Goal: Find specific fact: Find specific fact

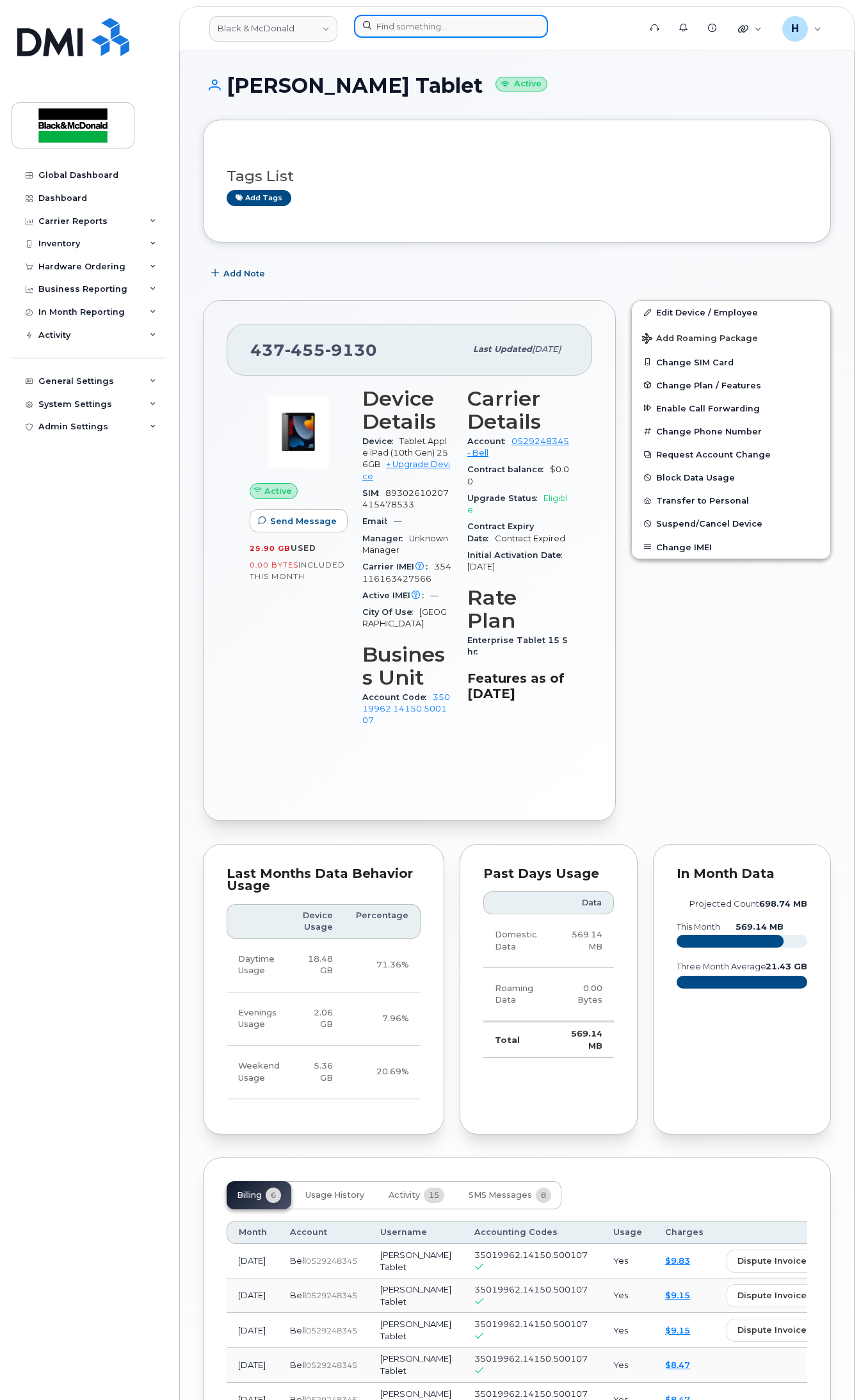
click at [459, 36] on input at bounding box center [451, 26] width 194 height 23
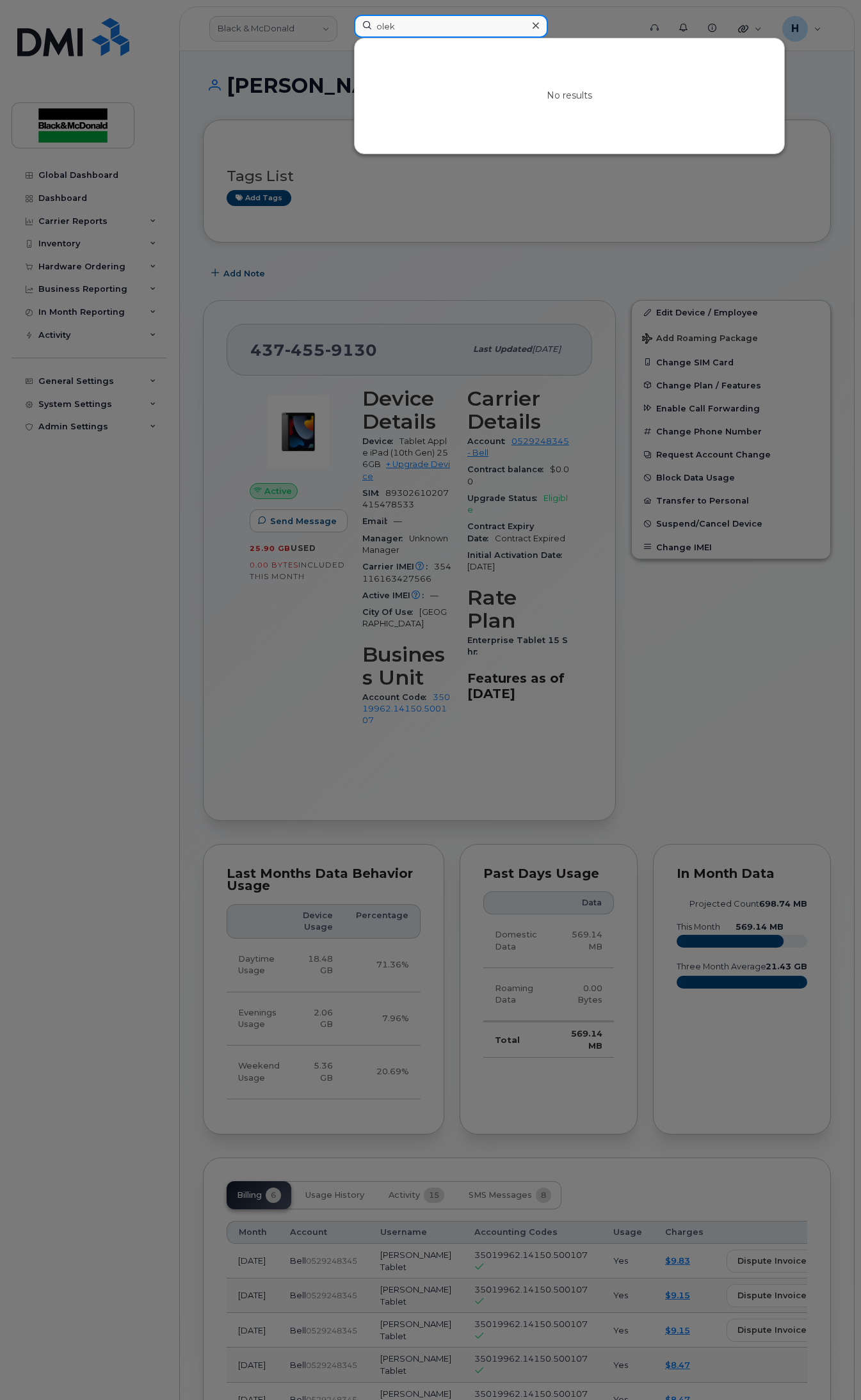
type input "olek"
click at [369, 208] on div at bounding box center [430, 700] width 861 height 1400
drag, startPoint x: 426, startPoint y: 18, endPoint x: 349, endPoint y: 18, distance: 77.0
click at [349, 18] on div "olek No results" at bounding box center [492, 29] width 298 height 28
type input "v"
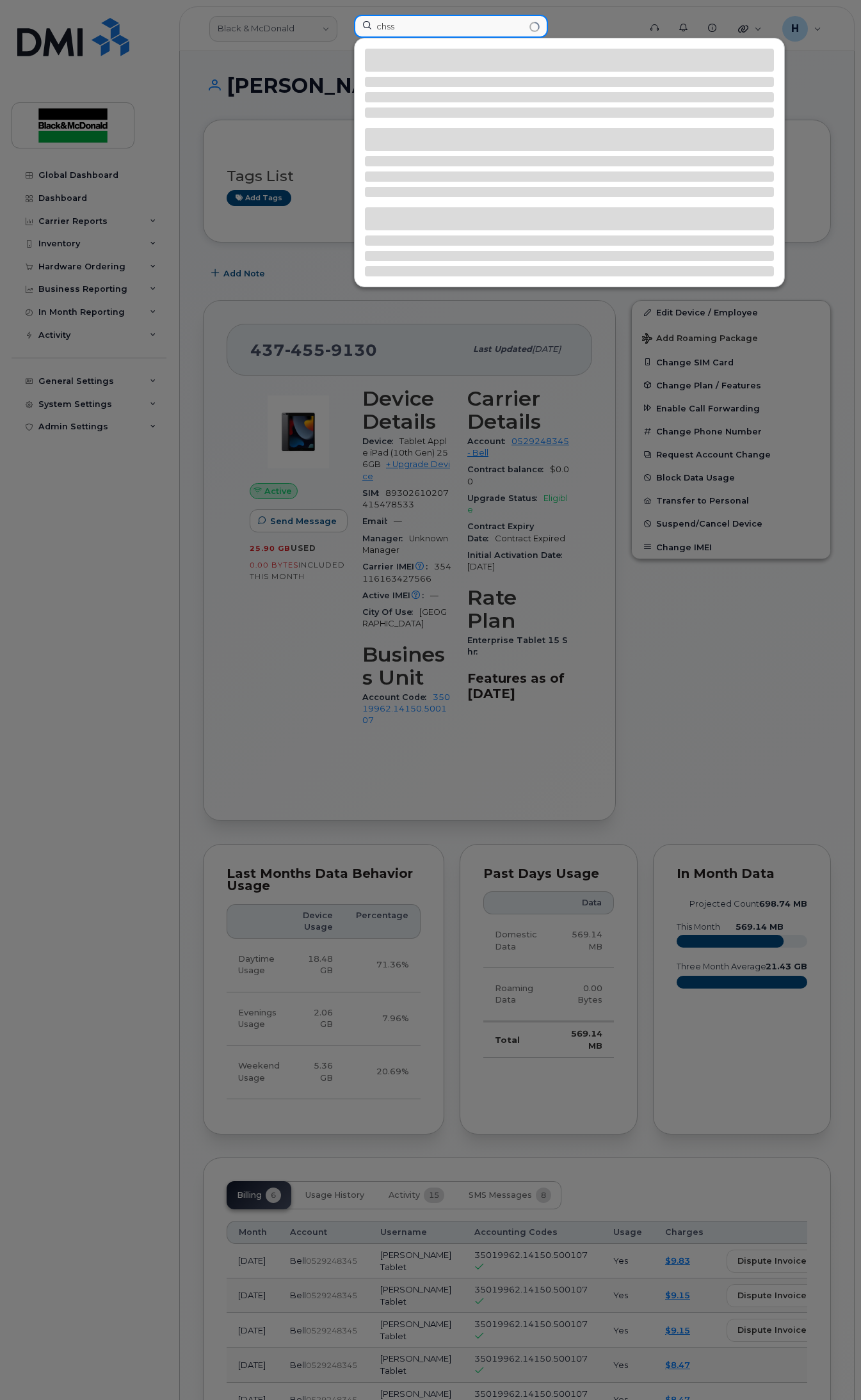
type input "chsse"
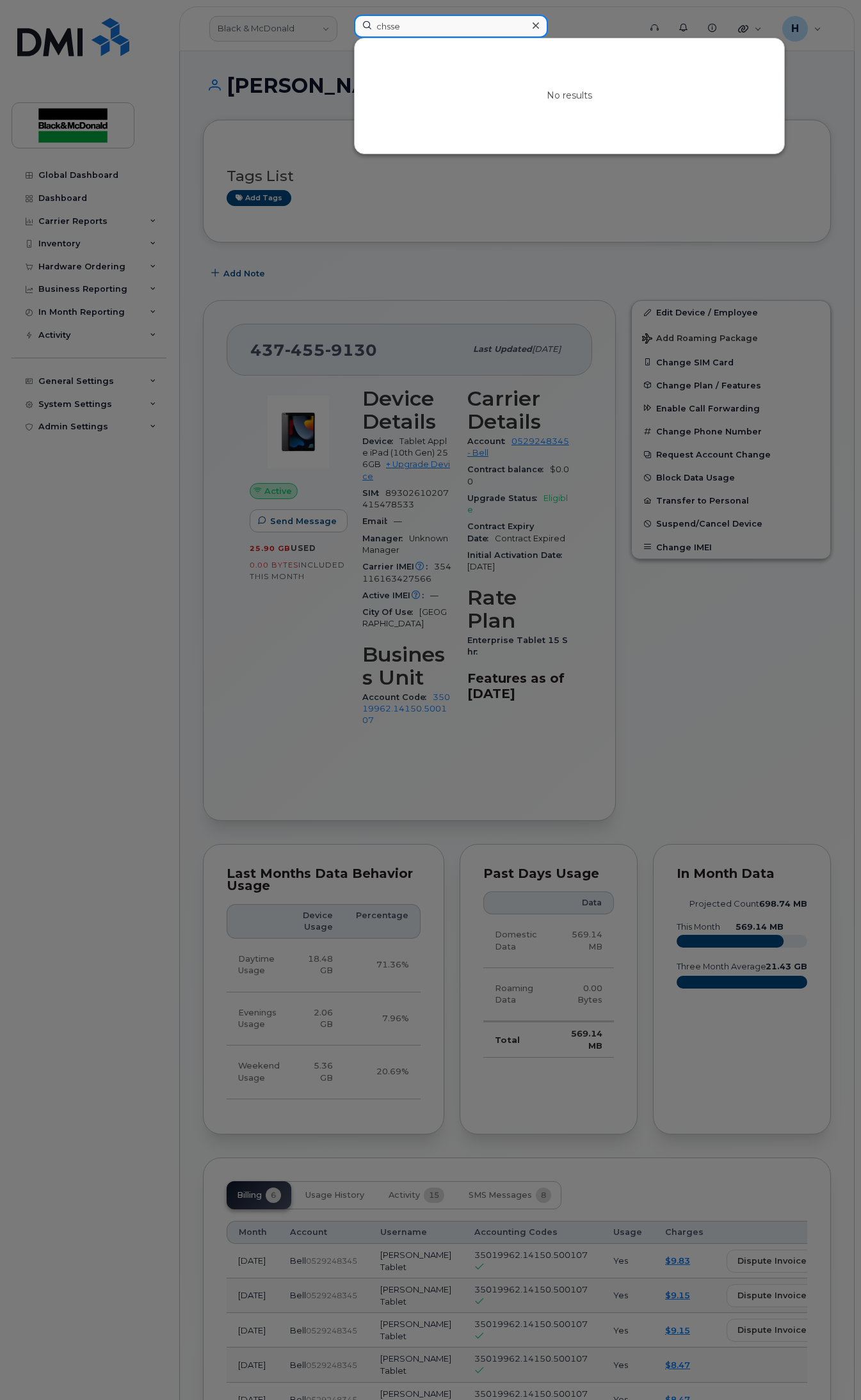
drag, startPoint x: 437, startPoint y: 19, endPoint x: 311, endPoint y: 23, distance: 126.1
click at [344, 23] on div "chsse No results" at bounding box center [492, 29] width 298 height 28
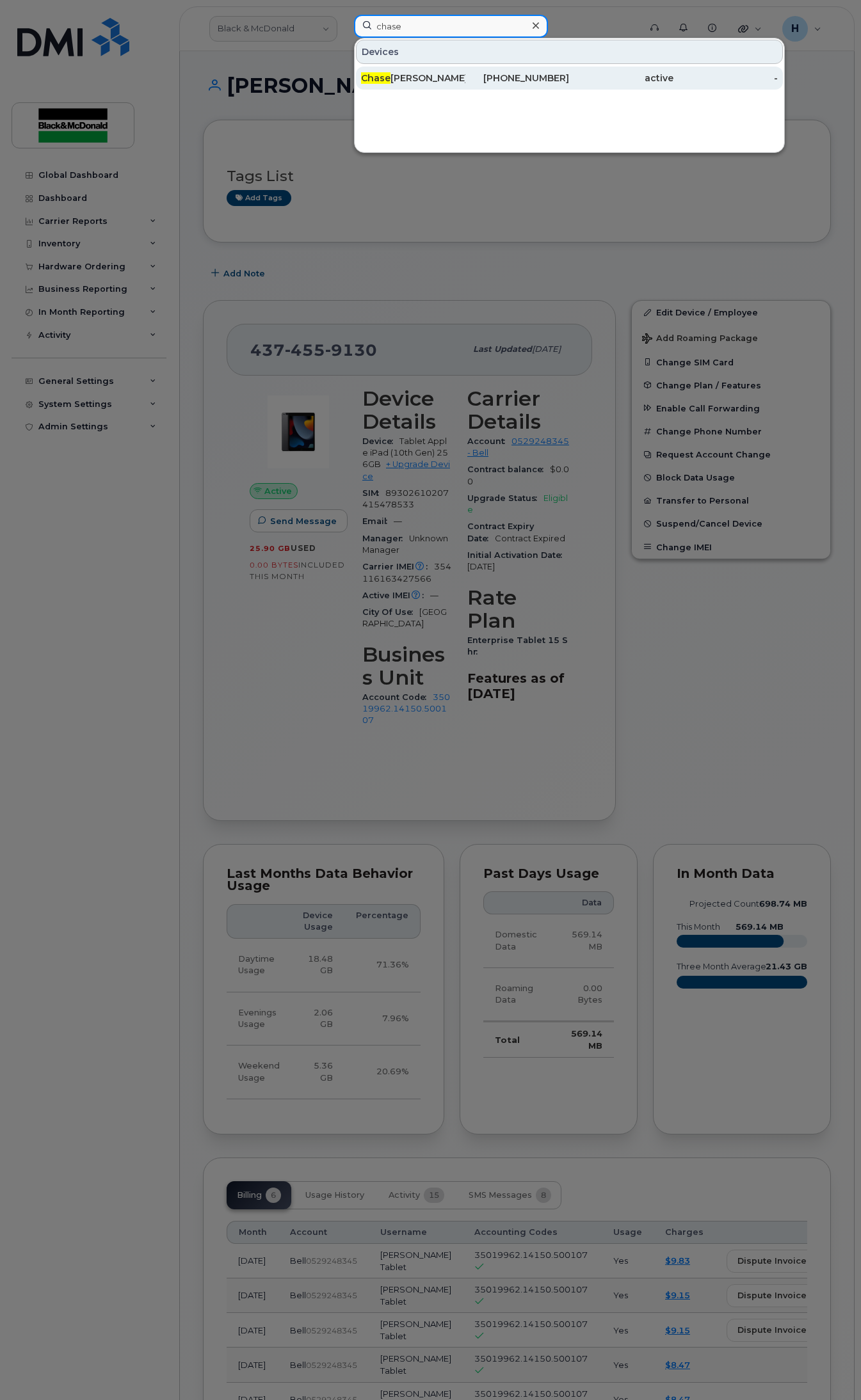
type input "chase"
click at [408, 73] on div "Chase Taylor" at bounding box center [413, 78] width 104 height 13
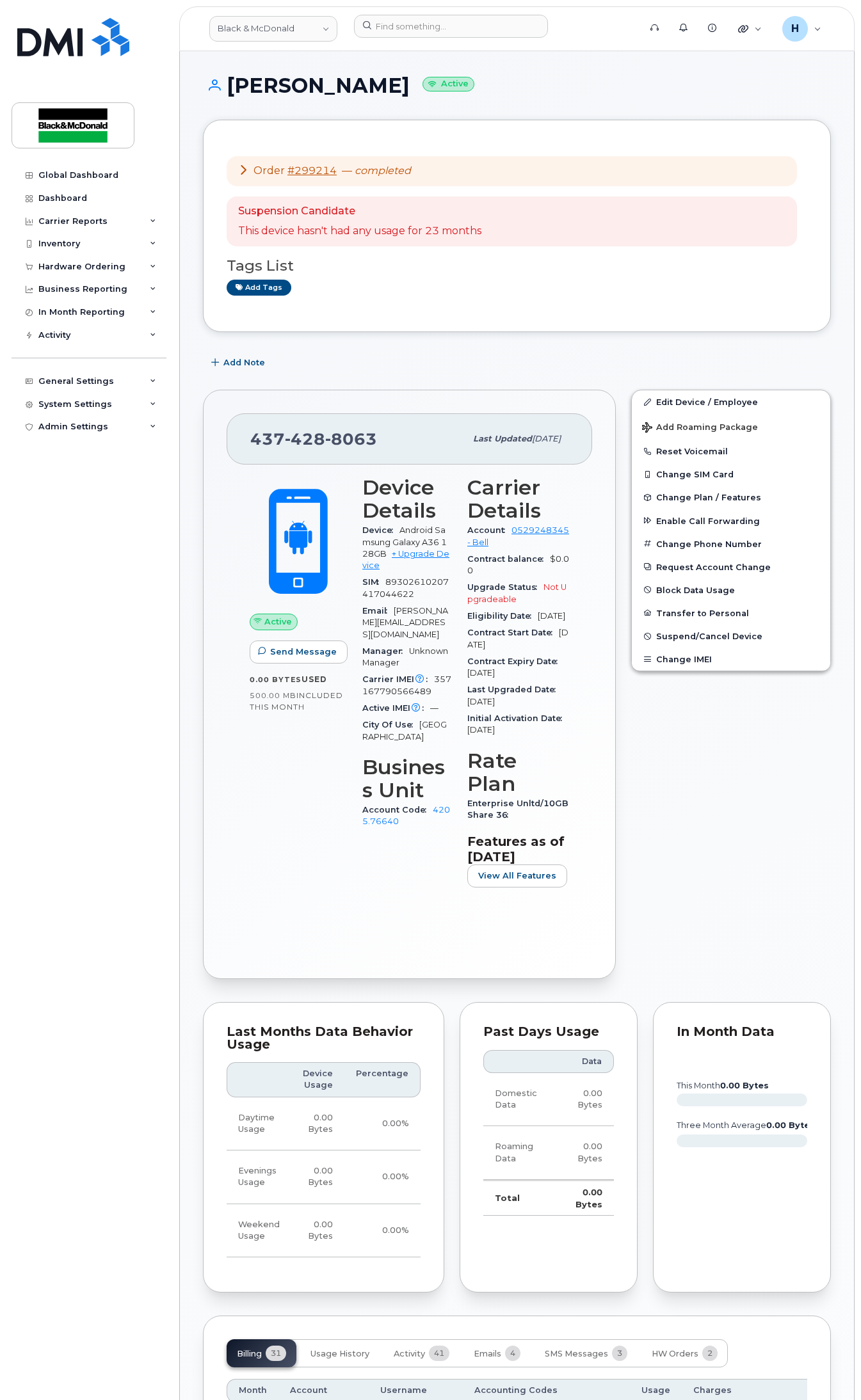
click at [506, 116] on div "[PERSON_NAME] Active" at bounding box center [517, 96] width 628 height 45
click at [293, 906] on div "Active Send Message 0.00 Bytes  used 500.00 MB  included this month" at bounding box center [298, 687] width 113 height 437
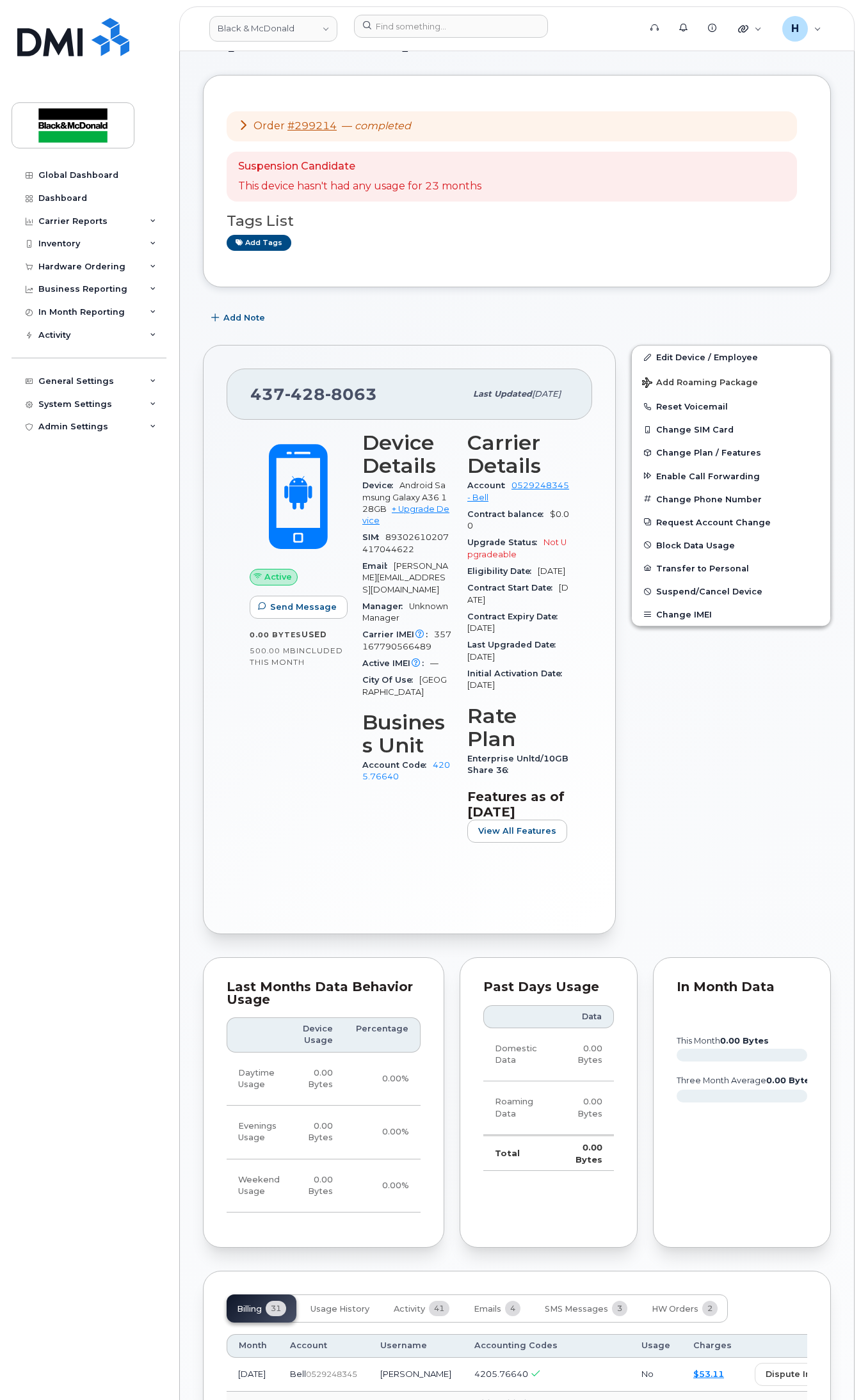
scroll to position [53, 0]
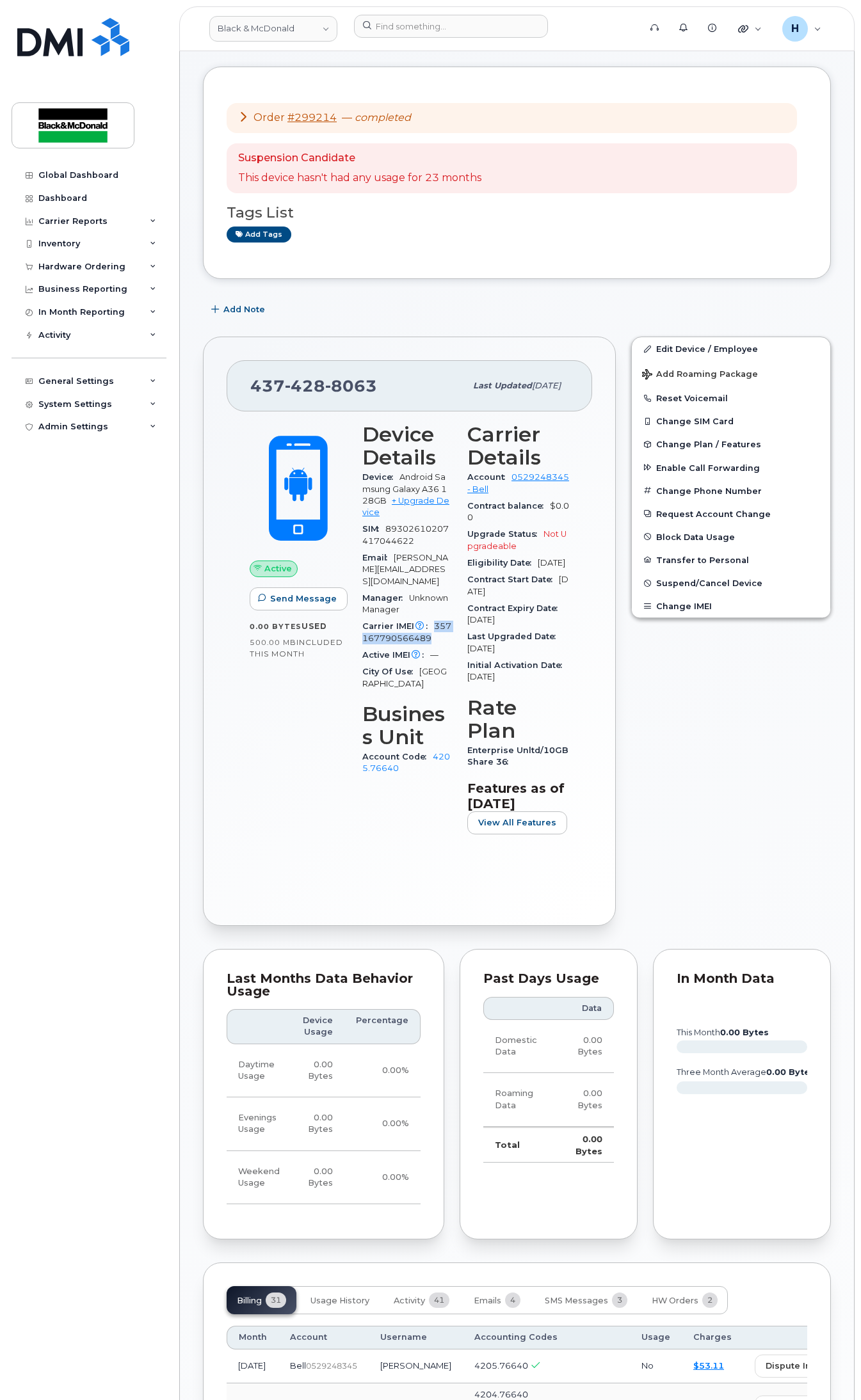
drag, startPoint x: 427, startPoint y: 620, endPoint x: 435, endPoint y: 605, distance: 17.0
click at [435, 618] on div "Carrier IMEI Carrier IMEI is reported during the last billing cycle or change o…" at bounding box center [407, 632] width 90 height 29
copy span "357167790566489"
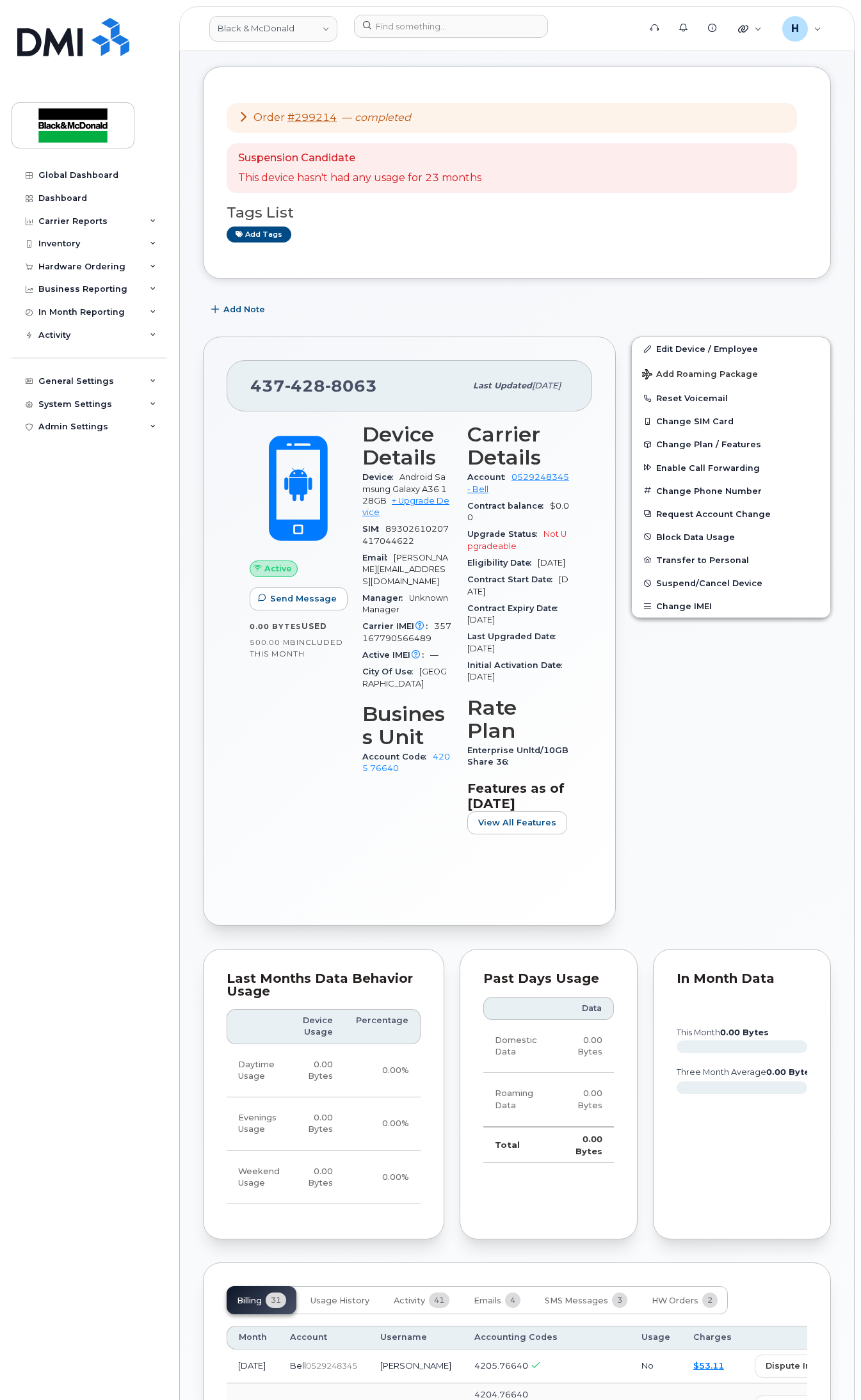
click at [329, 742] on div "Active Send Message 0.00 Bytes  used 500.00 MB  included this month" at bounding box center [298, 634] width 113 height 437
click at [315, 726] on div "Active Send Message 0.00 Bytes  used 500.00 MB  included this month" at bounding box center [298, 634] width 113 height 437
click at [295, 709] on div "Active Send Message 0.00 Bytes  used 500.00 MB  included this month" at bounding box center [298, 634] width 113 height 437
click at [290, 709] on div "Active Send Message 0.00 Bytes  used 500.00 MB  included this month" at bounding box center [298, 634] width 113 height 437
click at [290, 702] on div "Active Send Message 0.00 Bytes  used 500.00 MB  included this month" at bounding box center [298, 634] width 113 height 437
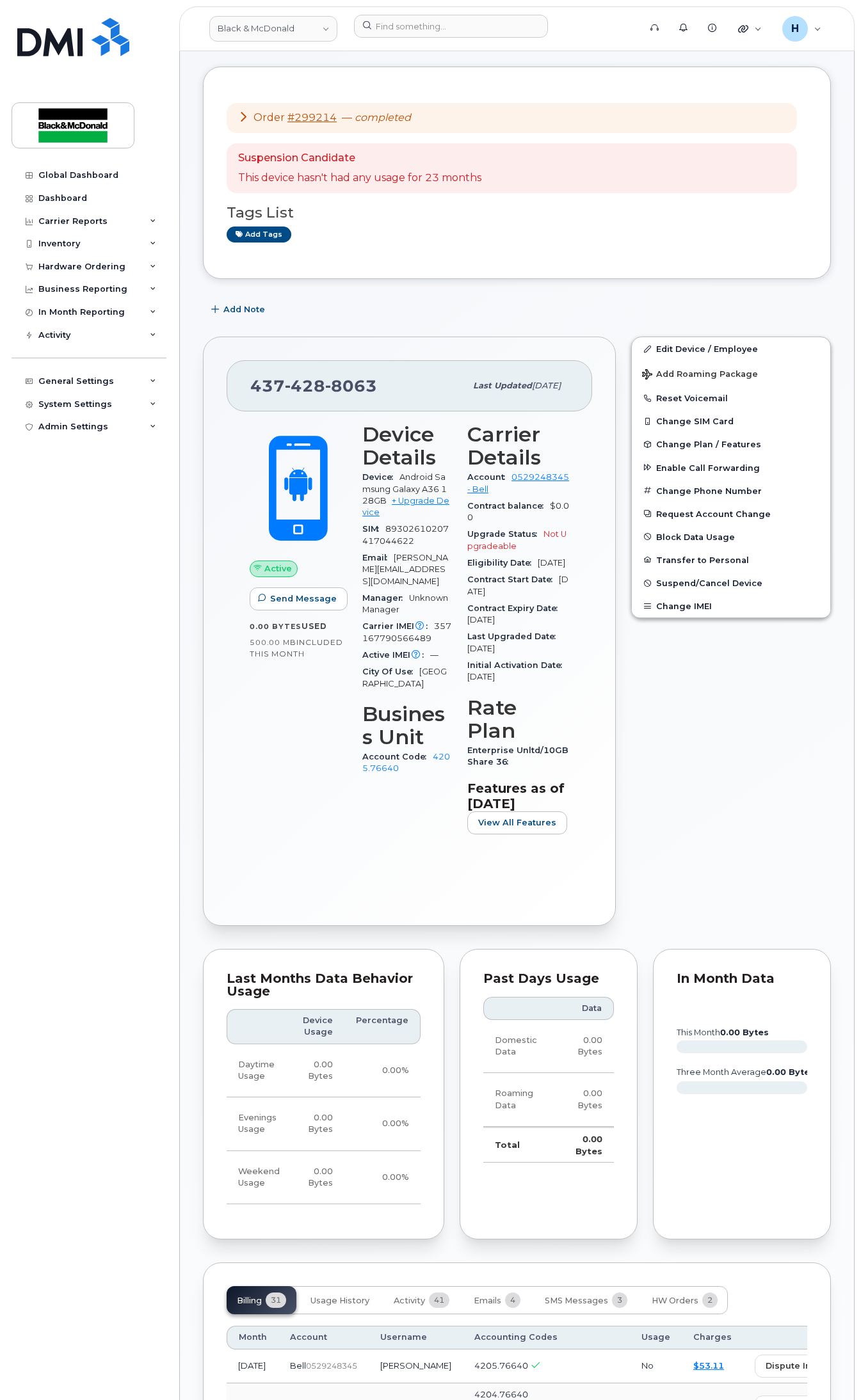
click at [277, 703] on div "Active Send Message 0.00 Bytes  used 500.00 MB  included this month" at bounding box center [298, 634] width 113 height 437
drag, startPoint x: 268, startPoint y: 653, endPoint x: 279, endPoint y: 653, distance: 11.0
click at [279, 653] on span "included this month" at bounding box center [297, 648] width 94 height 21
click at [280, 653] on span "included this month" at bounding box center [297, 648] width 94 height 21
click at [247, 768] on div "Active Send Message 0.00 Bytes  used 500.00 MB  included this month" at bounding box center [298, 634] width 113 height 437
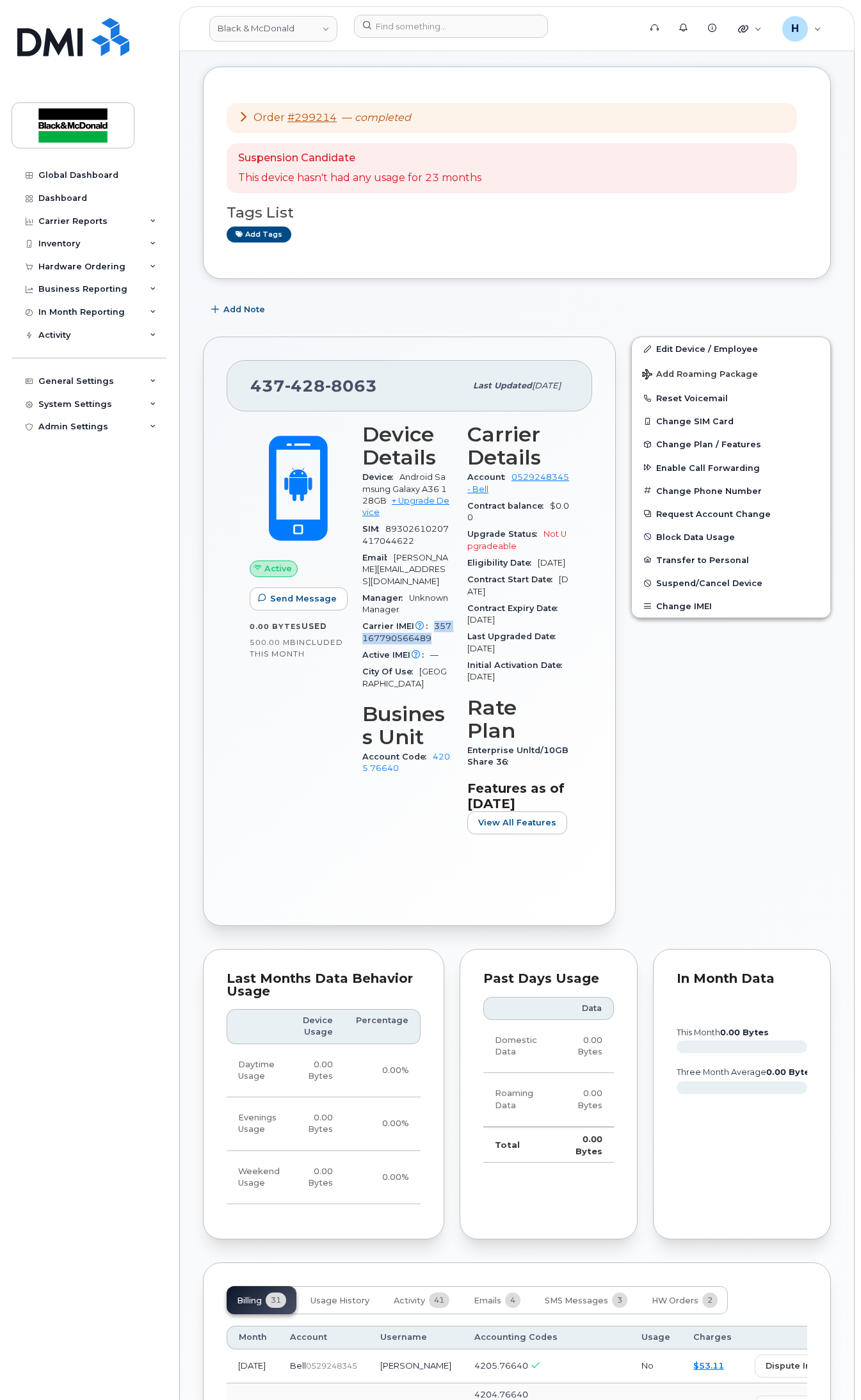
drag, startPoint x: 433, startPoint y: 619, endPoint x: 434, endPoint y: 606, distance: 13.0
click at [434, 618] on div "Carrier IMEI Carrier IMEI is reported during the last billing cycle or change o…" at bounding box center [407, 632] width 90 height 29
copy span "357167790566489"
click at [329, 336] on div "[PHONE_NUMBER] Last updated [DATE] Active Send Message 0.00 Bytes  used 500.00 …" at bounding box center [410, 631] width 413 height 590
click at [241, 122] on icon at bounding box center [244, 117] width 11 height 11
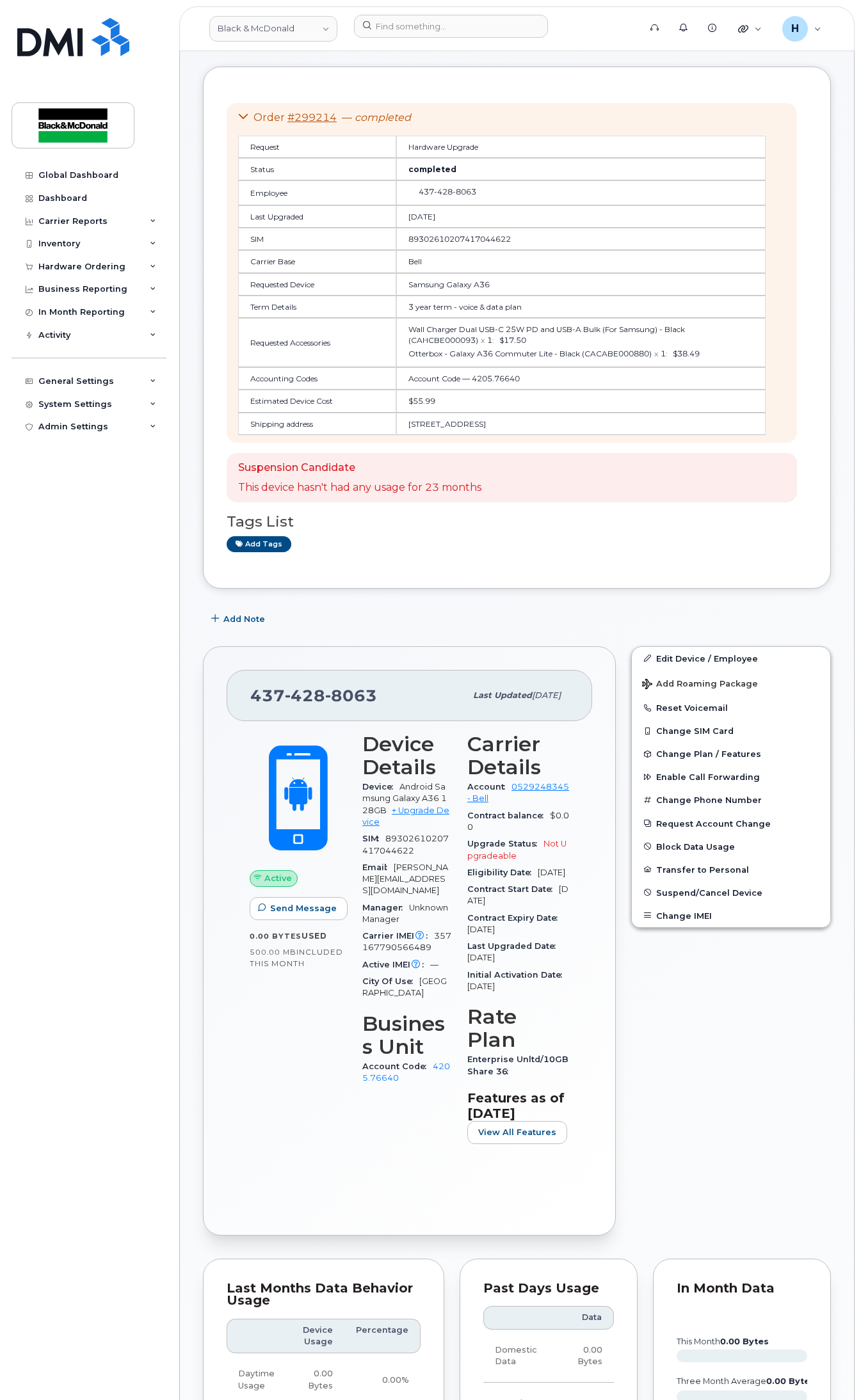
click at [374, 551] on div "Add tags" at bounding box center [512, 545] width 570 height 16
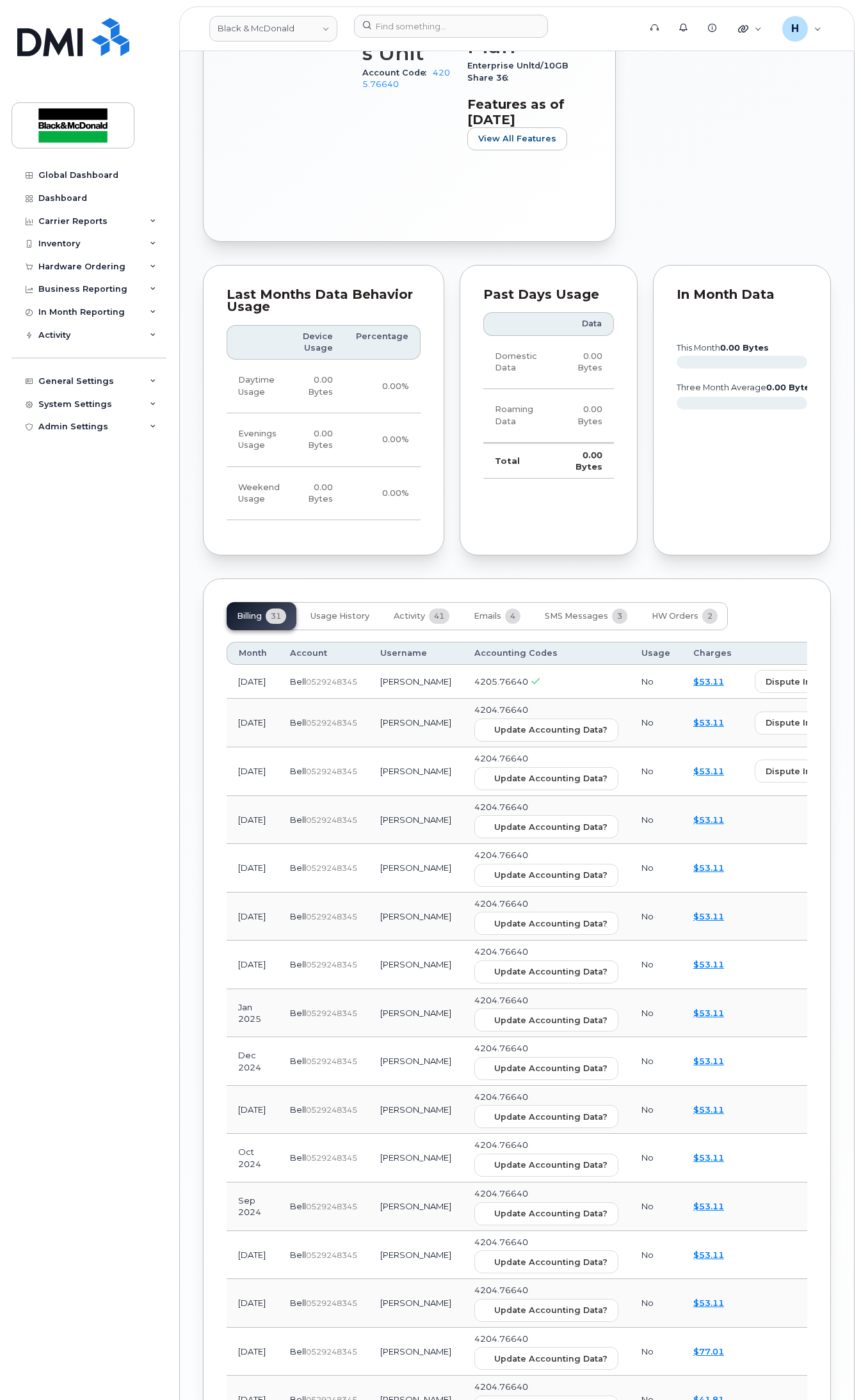
scroll to position [1093, 0]
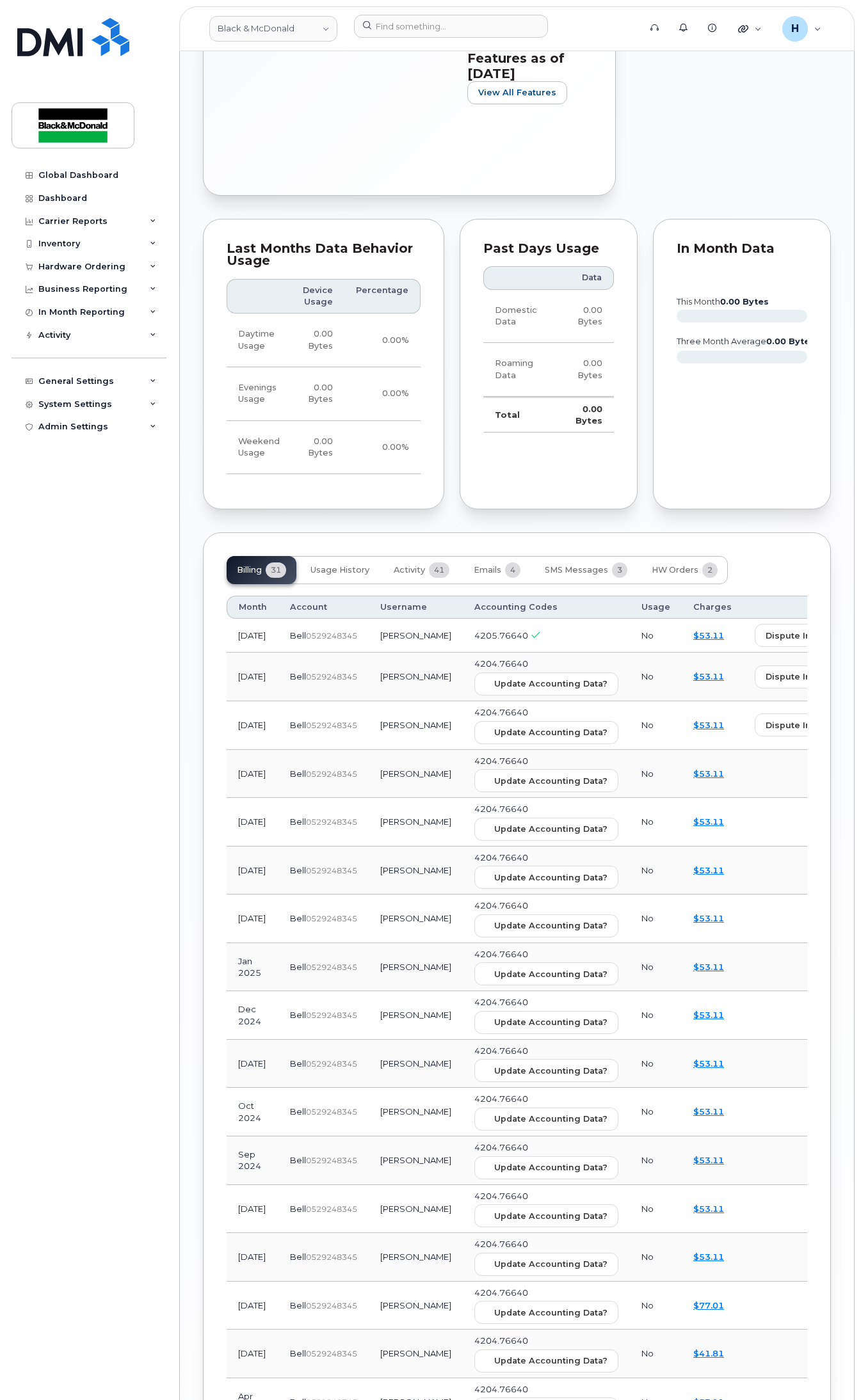
drag, startPoint x: 415, startPoint y: 663, endPoint x: 356, endPoint y: 650, distance: 60.4
click at [369, 650] on td "[PERSON_NAME]" at bounding box center [416, 636] width 94 height 34
copy td "[PERSON_NAME]"
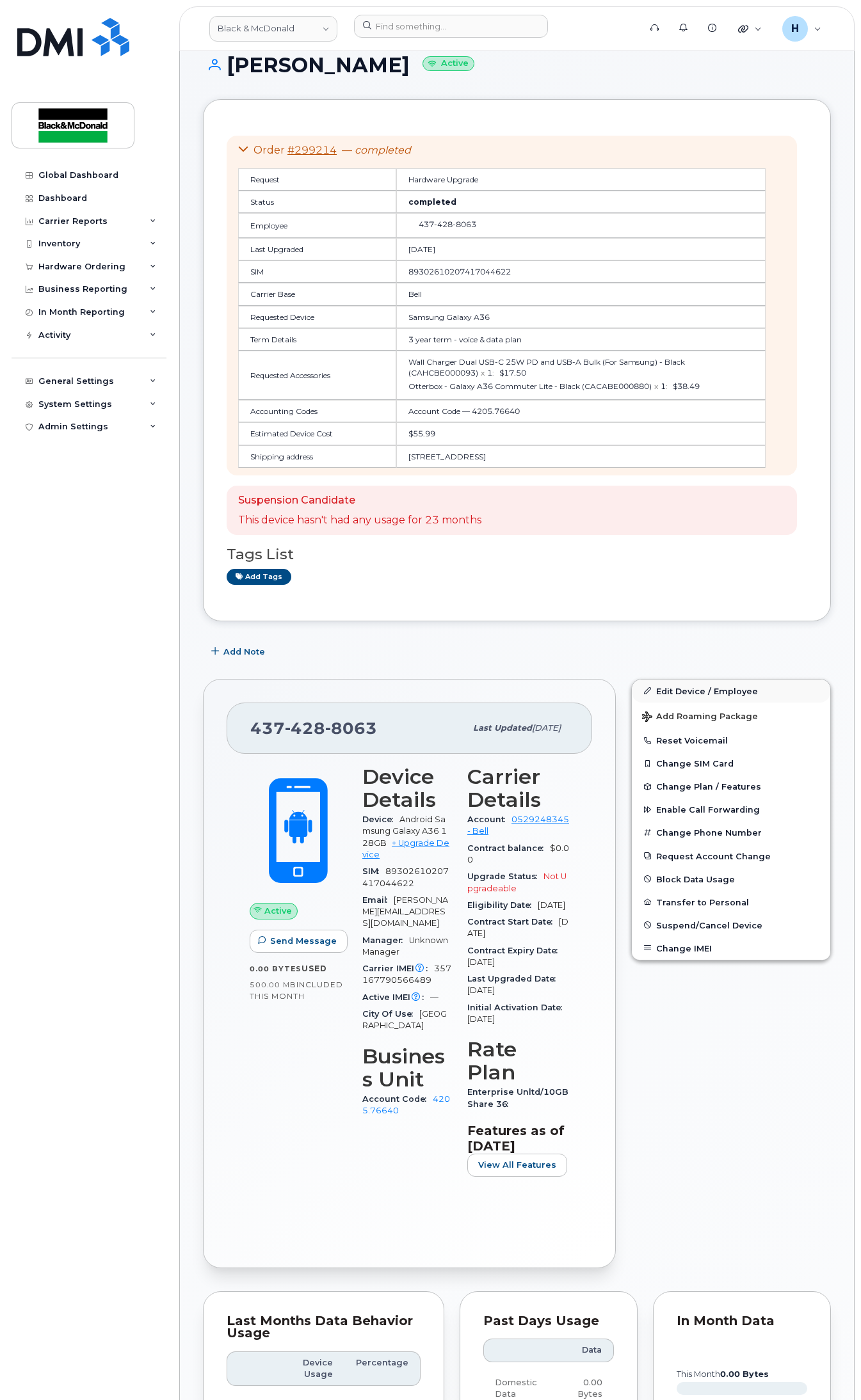
scroll to position [0, 0]
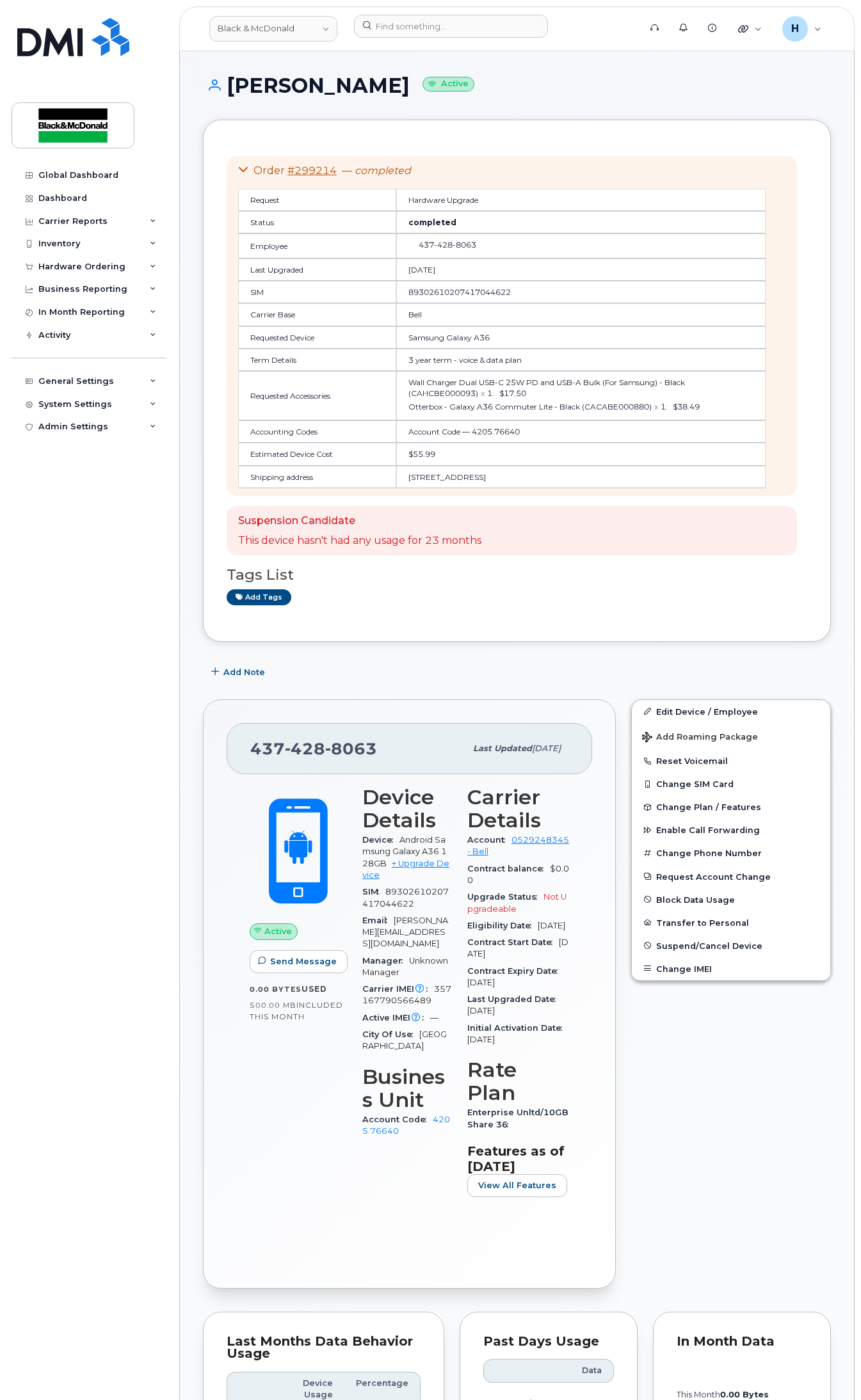
click at [469, 141] on div "Order #299214 — completed Request Hardware Upgrade Status completed Employee [P…" at bounding box center [517, 381] width 628 height 523
drag, startPoint x: 381, startPoint y: 748, endPoint x: 252, endPoint y: 749, distance: 129.0
click at [252, 749] on div "[PHONE_NUMBER]" at bounding box center [359, 749] width 215 height 26
copy span "[PHONE_NUMBER]"
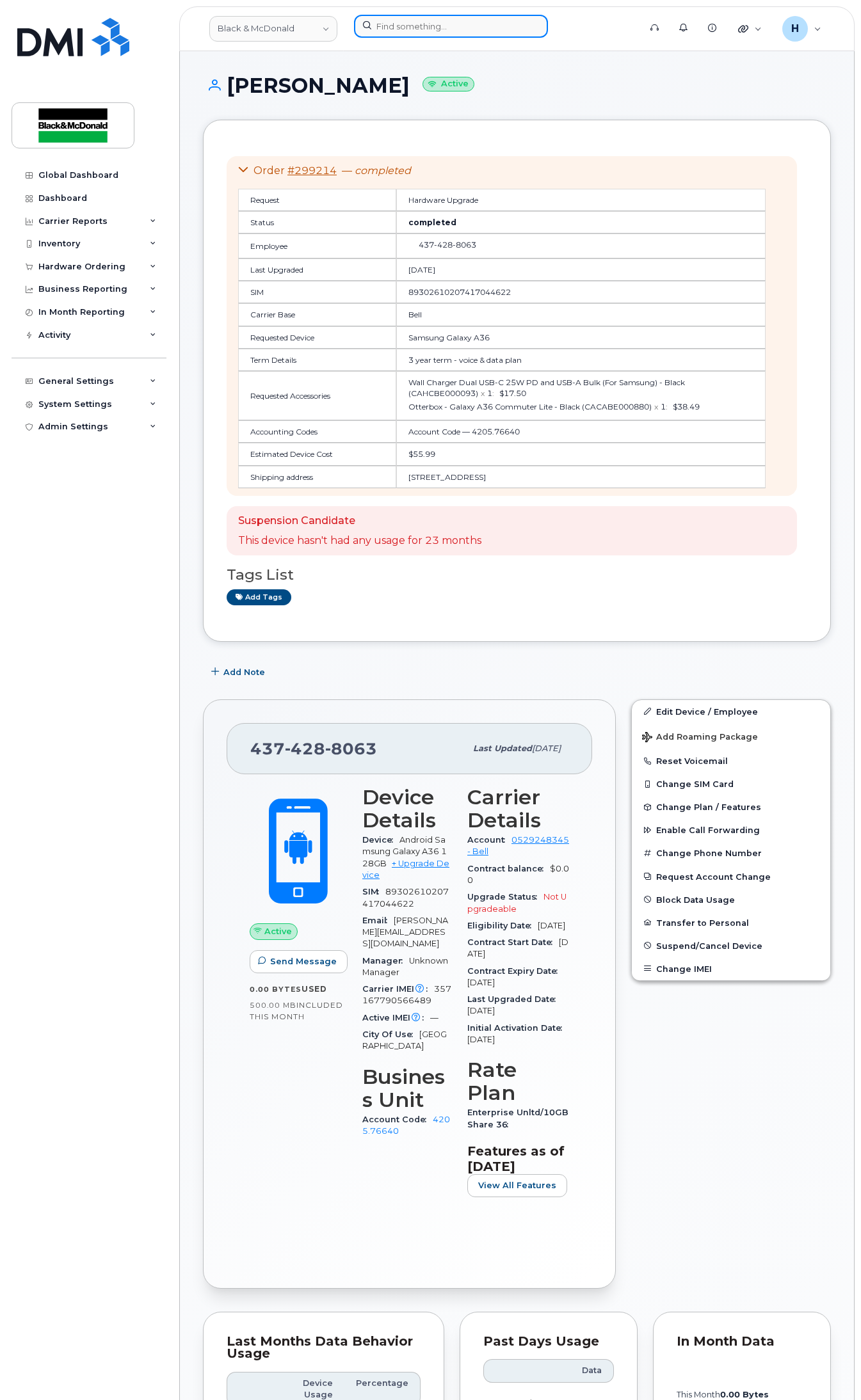
click at [447, 29] on input at bounding box center [451, 26] width 194 height 23
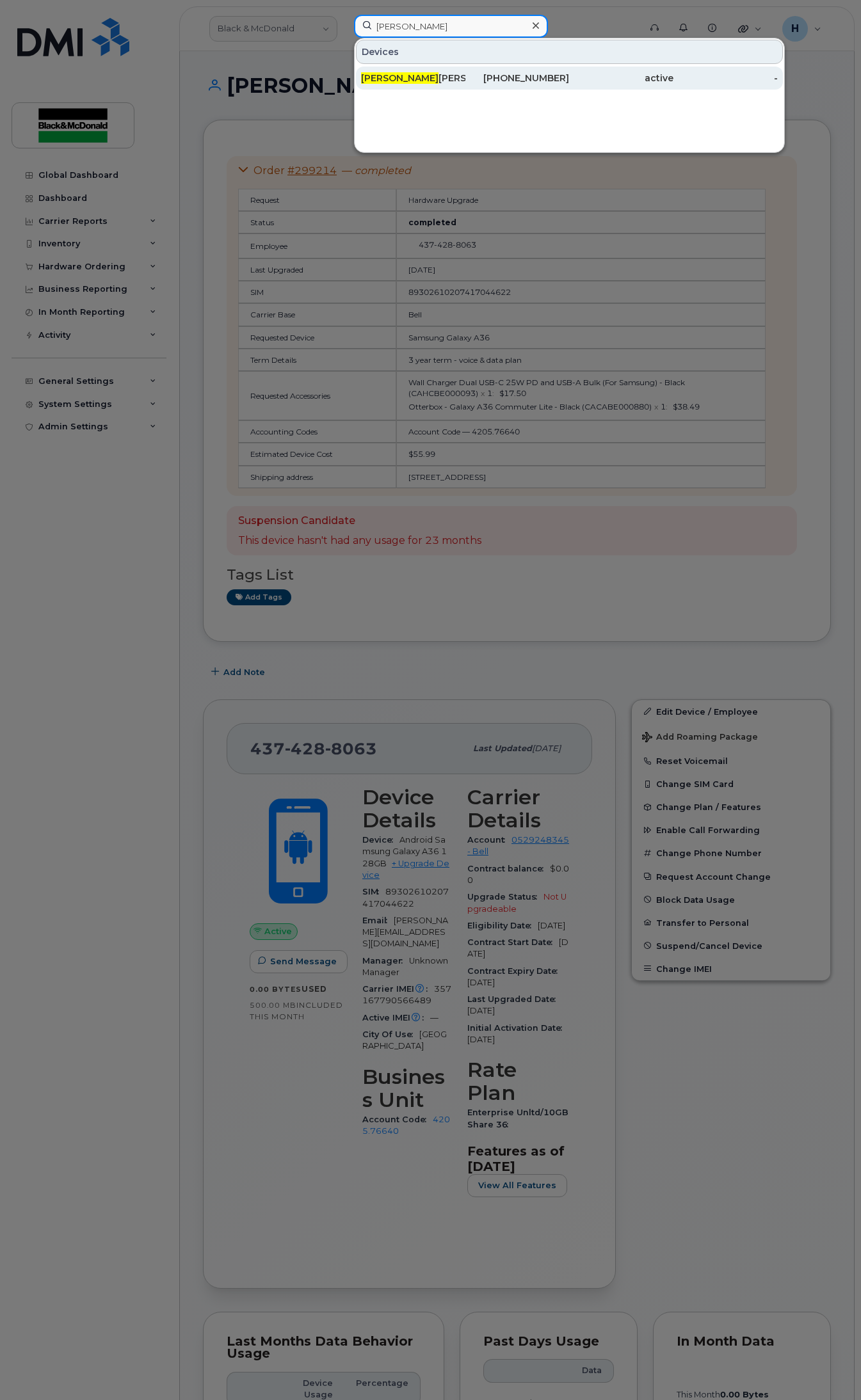
type input "[PERSON_NAME]"
click at [395, 83] on div "[PERSON_NAME]" at bounding box center [413, 78] width 104 height 13
